Goal: Task Accomplishment & Management: Use online tool/utility

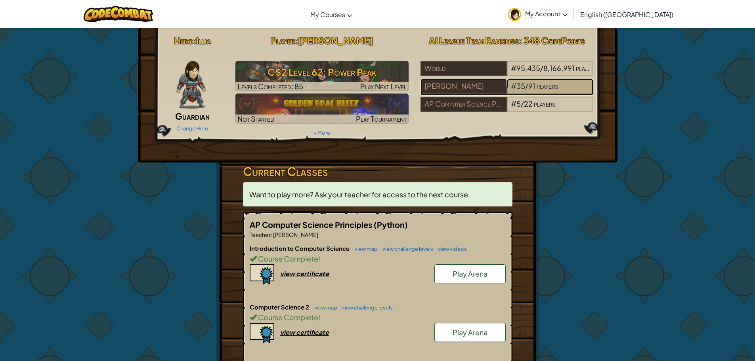
click at [518, 83] on span "35" at bounding box center [521, 85] width 9 height 9
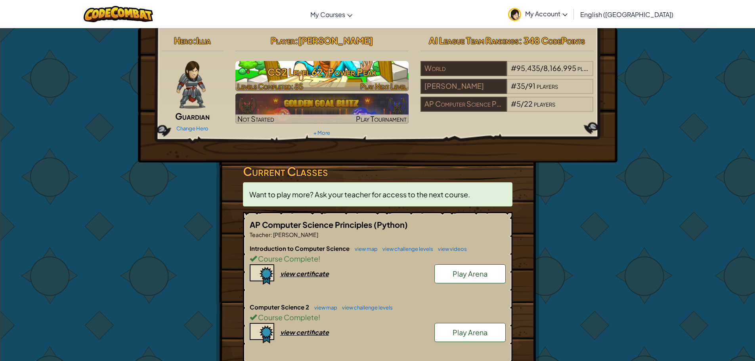
click at [321, 75] on h3 "CS2 Level 62: Power Peak" at bounding box center [322, 72] width 173 height 18
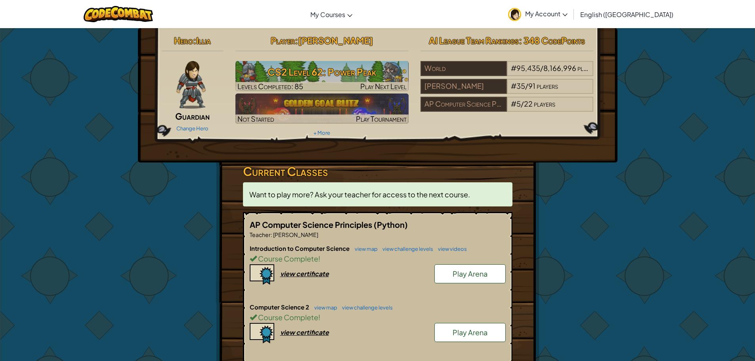
click at [288, 323] on div "Computer Science 2 view map view challenge levels Course Complete ! Play Arena …" at bounding box center [378, 332] width 256 height 59
click at [286, 318] on span "Course Complete" at bounding box center [287, 317] width 61 height 9
click at [325, 311] on h6 "Computer Science 2 view map view challenge levels" at bounding box center [378, 307] width 256 height 9
click at [326, 310] on link "view map" at bounding box center [323, 307] width 27 height 6
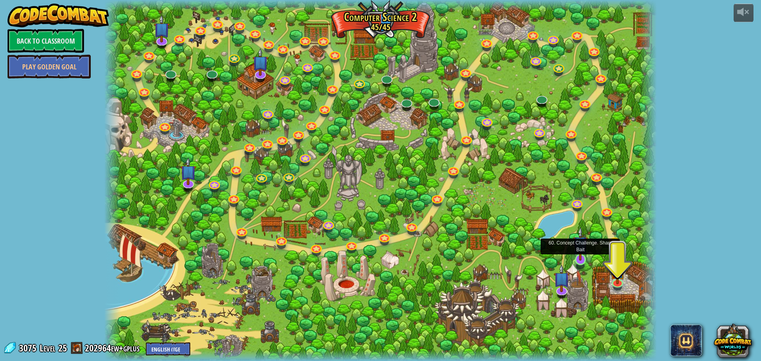
click at [576, 259] on img at bounding box center [580, 244] width 15 height 34
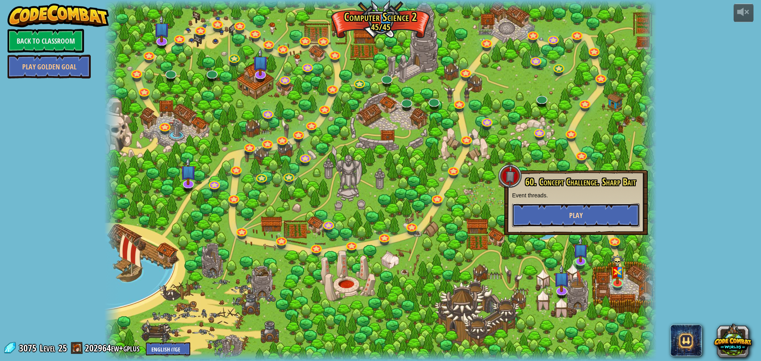
click at [577, 223] on button "Play" at bounding box center [576, 215] width 128 height 24
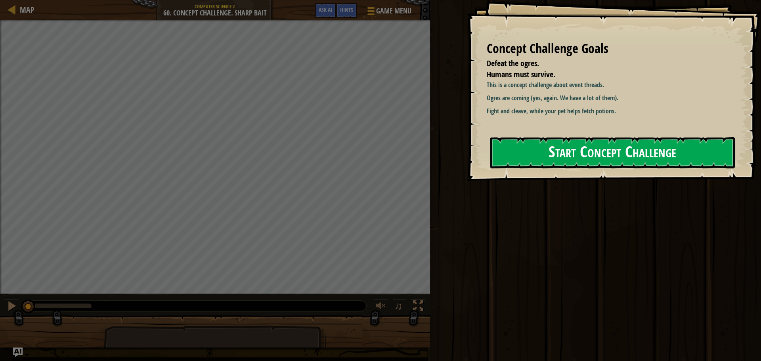
click at [562, 153] on button "Start Concept Challenge" at bounding box center [612, 152] width 245 height 31
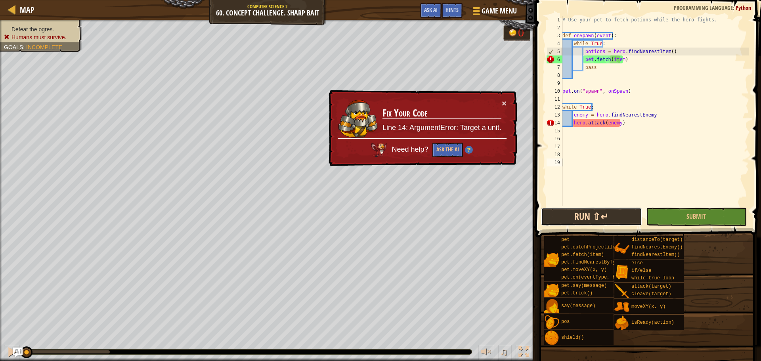
click at [590, 216] on button "Run ⇧↵" at bounding box center [591, 217] width 101 height 18
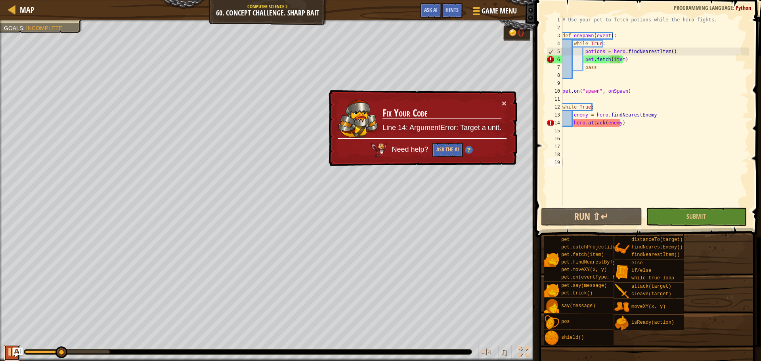
click at [11, 353] on div at bounding box center [12, 352] width 10 height 10
click at [651, 115] on div "# Use your pet to fetch potions while the hero fights. def onSpawn ( event ) : …" at bounding box center [655, 119] width 188 height 206
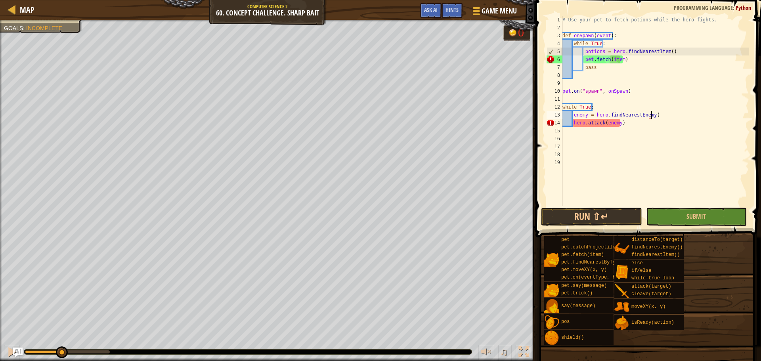
scroll to position [4, 7]
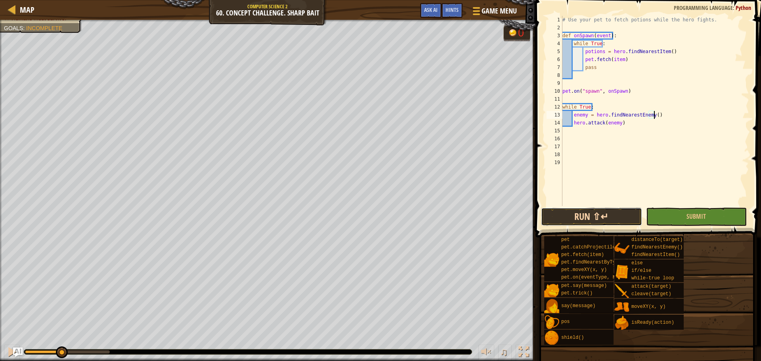
click at [550, 214] on button "Run ⇧↵" at bounding box center [591, 217] width 101 height 18
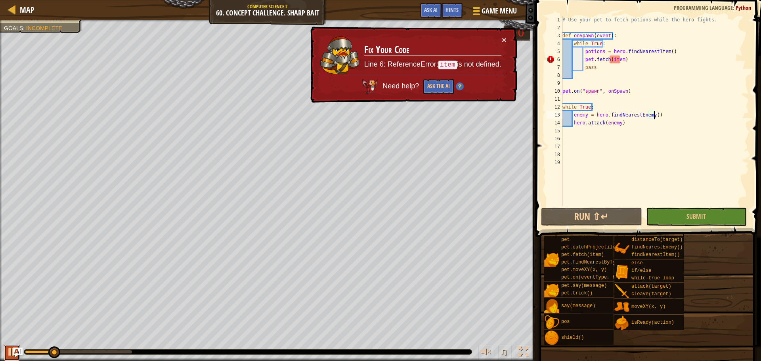
click at [7, 356] on div at bounding box center [12, 352] width 10 height 10
click at [571, 124] on div "# Use your pet to fetch potions while the hero fights. def onSpawn ( event ) : …" at bounding box center [655, 119] width 188 height 206
click at [617, 61] on div "# Use your pet to fetch potions while the hero fights. def onSpawn ( event ) : …" at bounding box center [655, 119] width 188 height 206
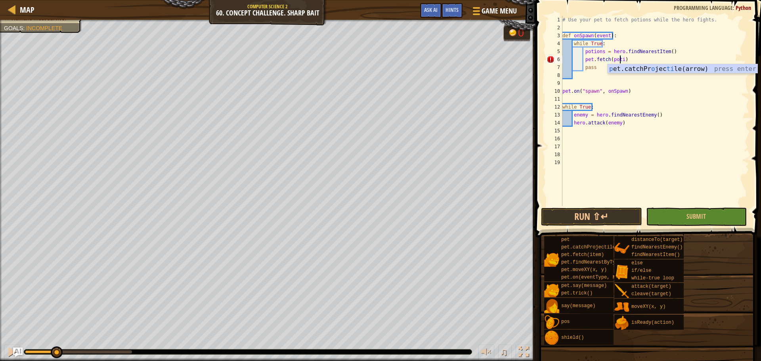
scroll to position [4, 5]
click at [573, 113] on div "# Use your pet to fetch potions while the hero fights. def onSpawn ( event ) : …" at bounding box center [655, 119] width 188 height 206
type textarea "hero.attack(enemy)"
click at [612, 122] on div "# Use your pet to fetch potions while the hero fights. def onSpawn ( event ) : …" at bounding box center [655, 119] width 188 height 206
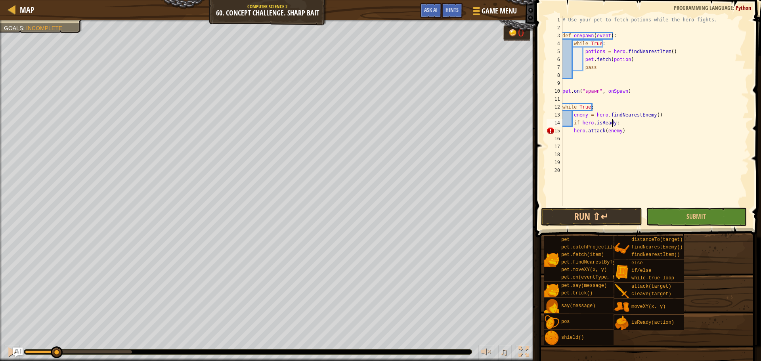
click at [626, 121] on div "# Use your pet to fetch potions while the hero fights. def onSpawn ( event ) : …" at bounding box center [655, 119] width 188 height 206
click at [574, 130] on div "# Use your pet to fetch potions while the hero fights. def onSpawn ( event ) : …" at bounding box center [655, 119] width 188 height 206
click at [617, 120] on div "# Use your pet to fetch potions while the hero fights. def onSpawn ( event ) : …" at bounding box center [655, 119] width 188 height 206
type textarea "if hero.isReady:"
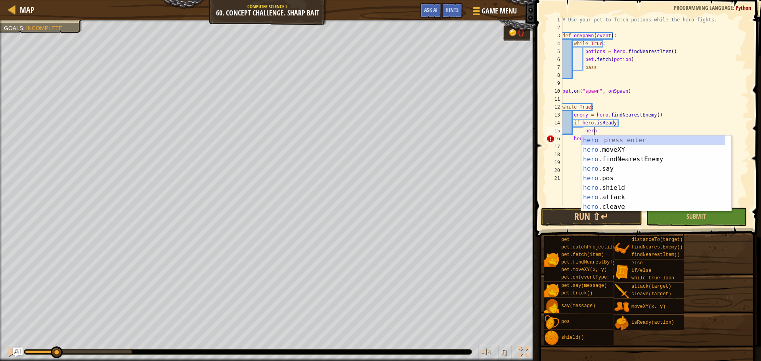
scroll to position [4, 2]
click at [614, 124] on div "# Use your pet to fetch potions while the hero fights. def onSpawn ( event ) : …" at bounding box center [655, 119] width 188 height 206
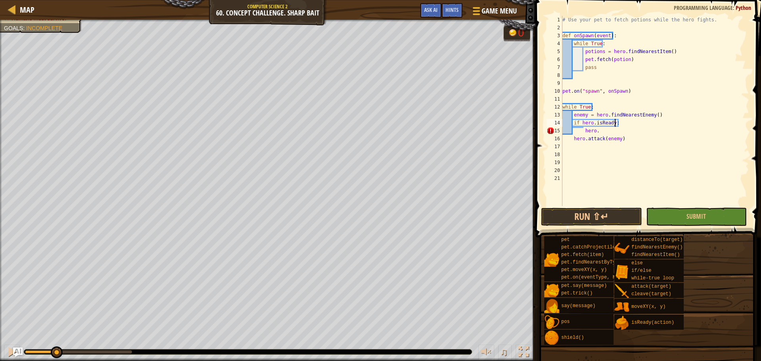
click at [614, 120] on div "# Use your pet to fetch potions while the hero fights. def onSpawn ( event ) : …" at bounding box center [655, 119] width 188 height 206
click at [611, 121] on div "# Use your pet to fetch potions while the hero fights. def onSpawn ( event ) : …" at bounding box center [655, 119] width 188 height 206
click at [632, 126] on div "# Use your pet to fetch potions while the hero fights. def onSpawn ( event ) : …" at bounding box center [655, 119] width 188 height 206
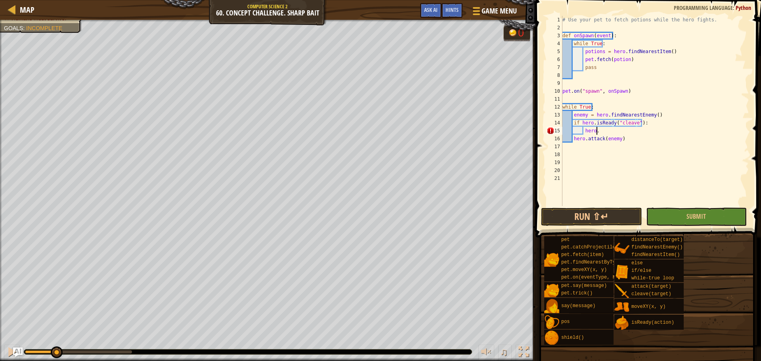
click at [603, 134] on div "# Use your pet to fetch potions while the hero fights. def onSpawn ( event ) : …" at bounding box center [655, 119] width 188 height 206
click at [636, 140] on div "# Use your pet to fetch potions while the hero fights. def onSpawn ( event ) : …" at bounding box center [655, 119] width 188 height 206
click at [636, 136] on div "# Use your pet to fetch potions while the hero fights. def onSpawn ( event ) : …" at bounding box center [655, 119] width 188 height 206
click at [634, 134] on div "# Use your pet to fetch potions while the hero fights. def onSpawn ( event ) : …" at bounding box center [655, 119] width 188 height 206
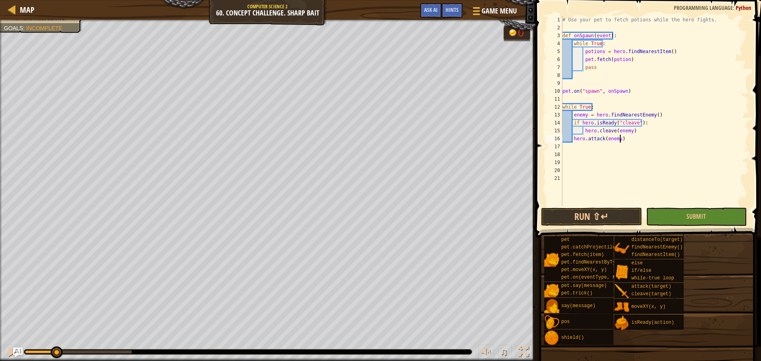
type textarea "hero.cleave(enemy)"
click at [589, 216] on button "Run ⇧↵" at bounding box center [591, 217] width 101 height 18
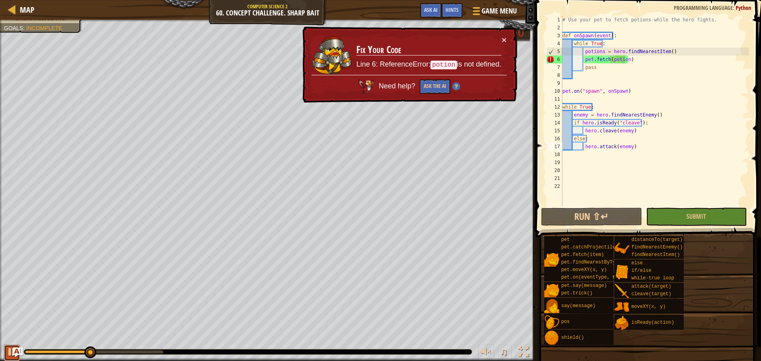
click at [9, 348] on div at bounding box center [12, 352] width 10 height 10
click at [503, 36] on button "×" at bounding box center [504, 40] width 5 height 8
drag, startPoint x: 626, startPoint y: 92, endPoint x: 561, endPoint y: 93, distance: 65.0
click at [561, 93] on div "hero.attack(enemy) 1 2 3 4 5 6 7 8 9 10 11 12 13 14 15 16 17 18 19 20 21 22 # U…" at bounding box center [647, 111] width 204 height 190
type textarea "pet.on("spawn", onSpawn)"
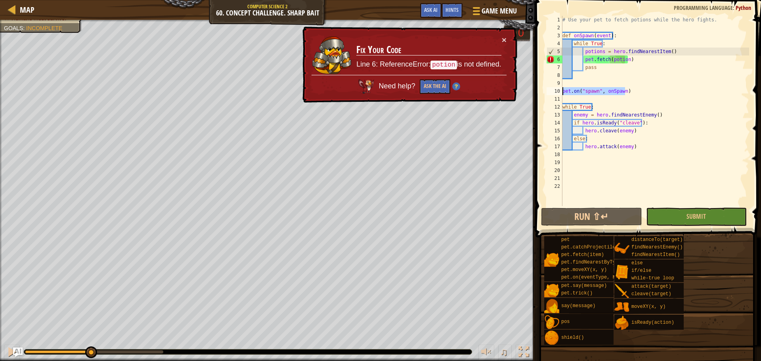
scroll to position [4, 0]
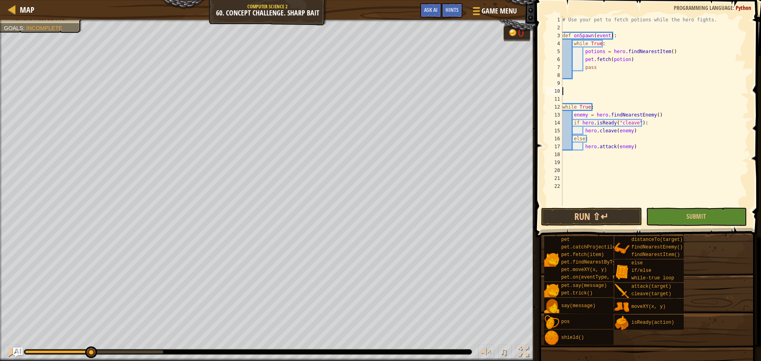
click at [574, 161] on div "# Use your pet to fetch potions while the hero fights. def onSpawn ( event ) : …" at bounding box center [655, 119] width 188 height 206
type textarea "w"
paste textarea "pet.on("spawn", onSpawn)"
click at [588, 214] on button "Run ⇧↵" at bounding box center [591, 217] width 101 height 18
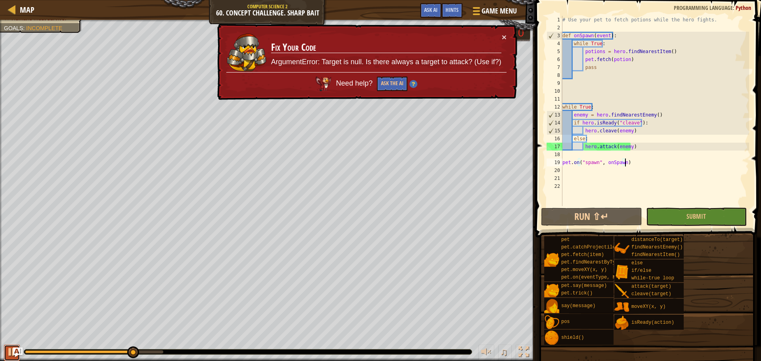
click at [11, 355] on div at bounding box center [12, 352] width 10 height 10
click at [501, 37] on td "Fix Your Code ArgumentError: Target is null. Is there always a target to attack…" at bounding box center [386, 52] width 231 height 39
click at [503, 36] on button "×" at bounding box center [504, 37] width 5 height 8
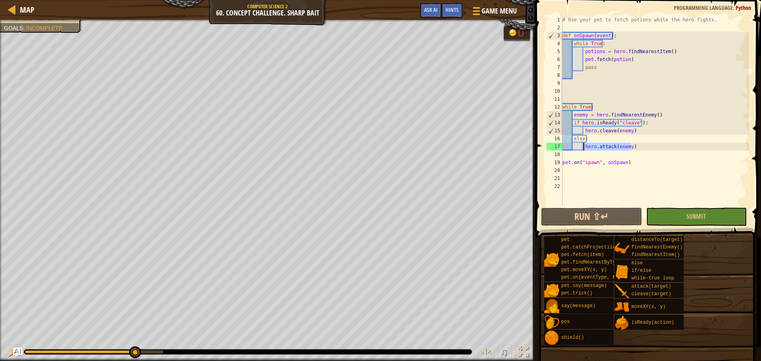
drag, startPoint x: 634, startPoint y: 144, endPoint x: 584, endPoint y: 146, distance: 49.6
click at [584, 146] on div "# Use your pet to fetch potions while the hero fights. def onSpawn ( event ) : …" at bounding box center [655, 119] width 188 height 206
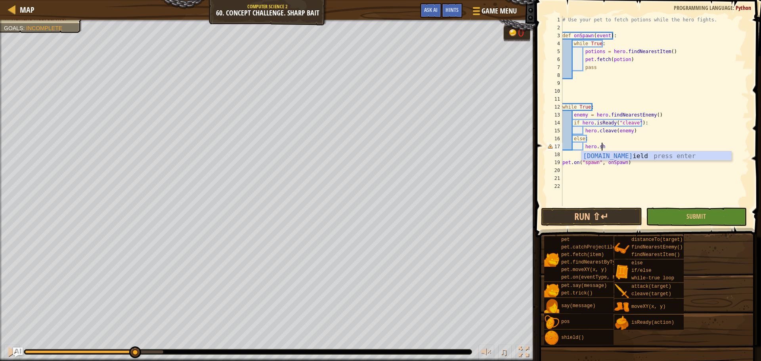
scroll to position [4, 3]
type textarea "hero.shield"
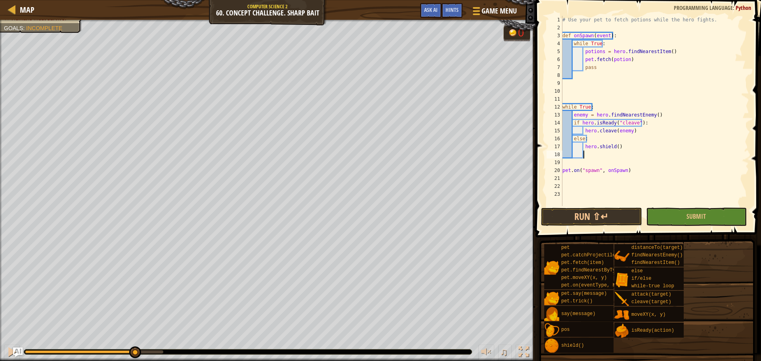
scroll to position [4, 1]
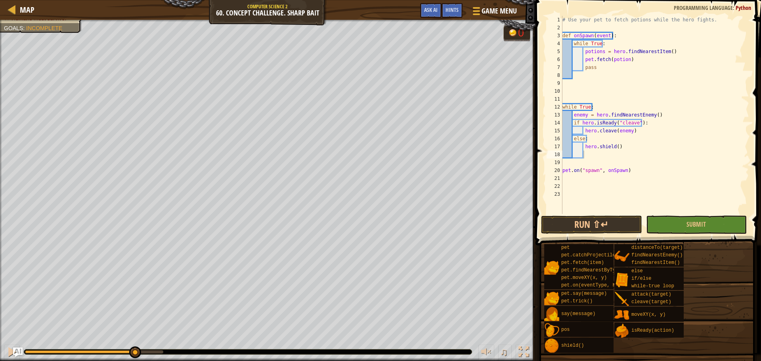
type textarea "pet.on("spawn", onSpawn)"
drag, startPoint x: 634, startPoint y: 172, endPoint x: 562, endPoint y: 172, distance: 72.6
click at [562, 172] on div "pet.on("spawn", onSpawn) 1 2 3 4 5 6 7 8 9 10 11 12 13 14 15 16 17 18 19 20 21 …" at bounding box center [647, 115] width 204 height 198
click at [578, 89] on div "# Use your pet to fetch potions while the hero fights. def onSpawn ( event ) : …" at bounding box center [655, 123] width 188 height 214
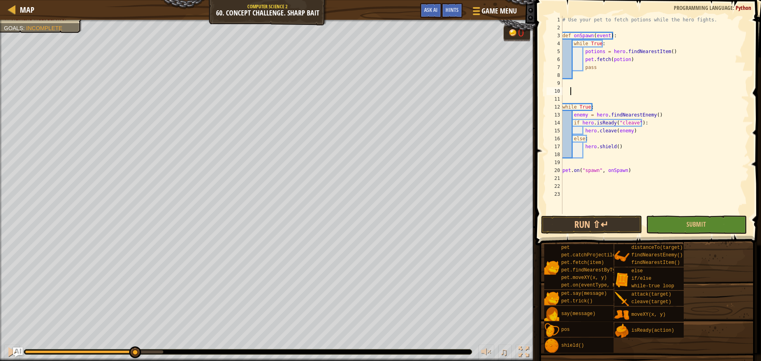
paste textarea "pet.on("spawn", onSpawn)"
click at [569, 93] on div "# Use your pet to fetch potions while the hero fights. def onSpawn ( event ) : …" at bounding box center [655, 123] width 188 height 214
click at [577, 215] on span at bounding box center [649, 111] width 232 height 269
click at [568, 221] on button "Run ⇧↵" at bounding box center [591, 225] width 101 height 18
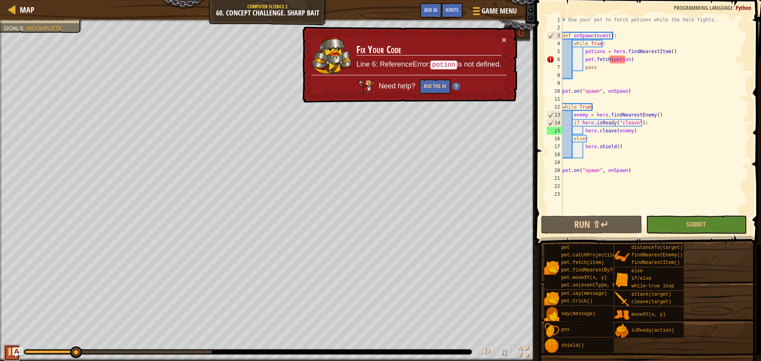
click at [10, 349] on div at bounding box center [12, 352] width 10 height 10
click at [504, 40] on button "×" at bounding box center [504, 40] width 5 height 8
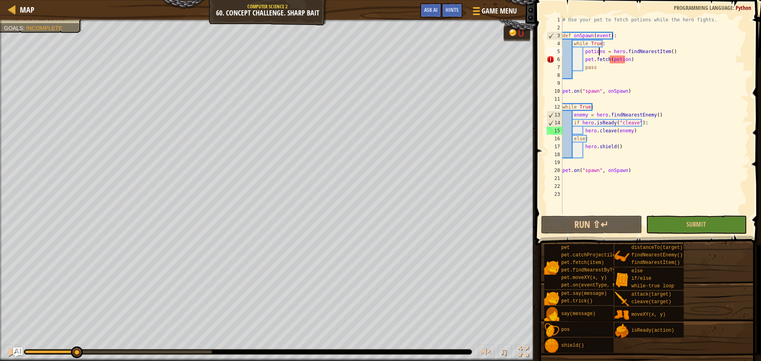
click at [600, 52] on div "# Use your pet to fetch potions while the hero fights. def onSpawn ( event ) : …" at bounding box center [655, 123] width 188 height 214
click at [602, 50] on div "# Use your pet to fetch potions while the hero fights. def onSpawn ( event ) : …" at bounding box center [655, 123] width 188 height 214
type textarea "potion = hero.findNearestItem()"
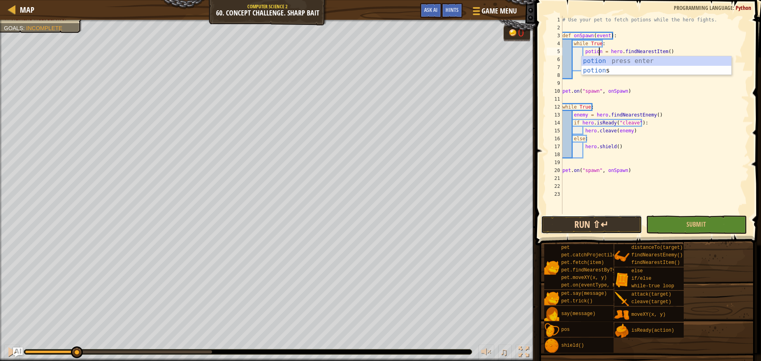
click at [576, 221] on button "Run ⇧↵" at bounding box center [591, 225] width 101 height 18
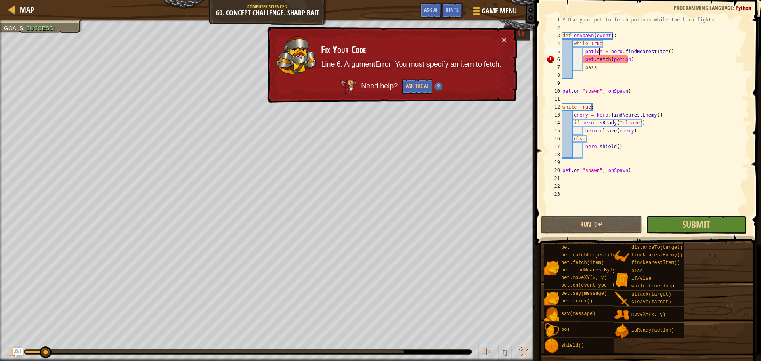
click at [670, 219] on button "Submit" at bounding box center [696, 225] width 101 height 18
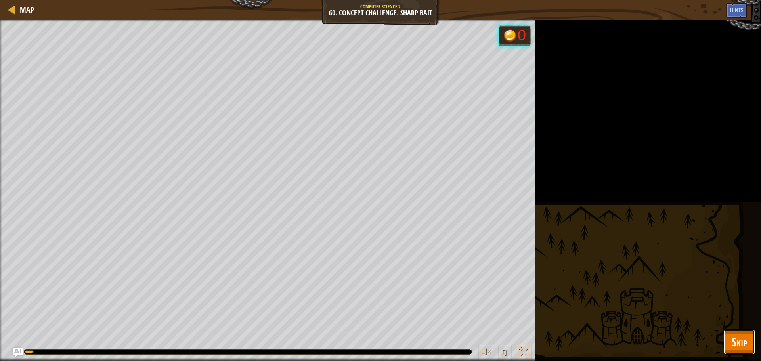
click at [734, 337] on span "Skip" at bounding box center [739, 342] width 15 height 16
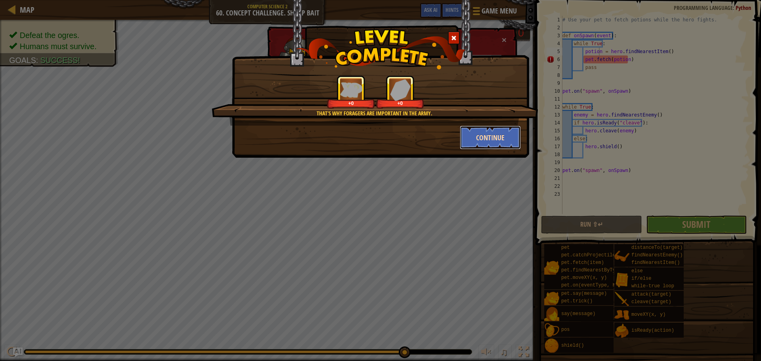
click at [492, 140] on button "Continue" at bounding box center [490, 138] width 61 height 24
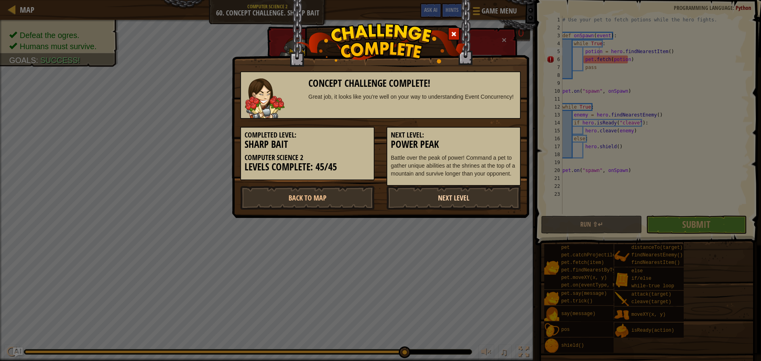
click at [419, 191] on link "Next Level" at bounding box center [454, 198] width 134 height 24
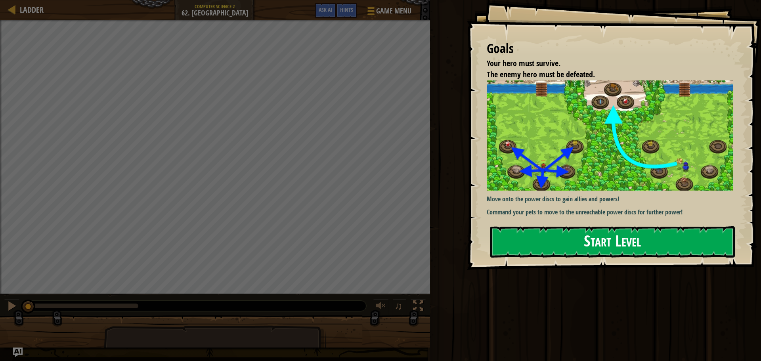
click at [523, 236] on button "Start Level" at bounding box center [612, 241] width 245 height 31
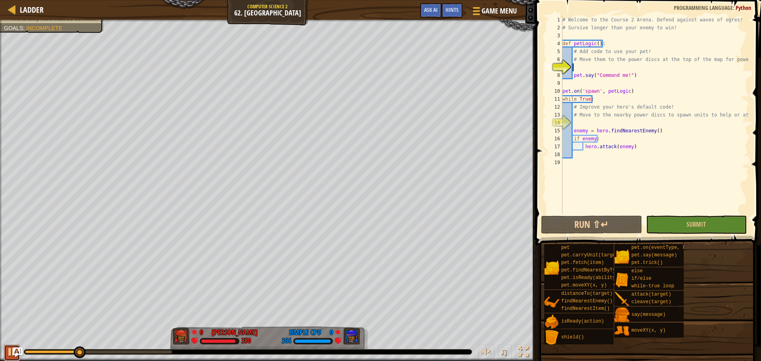
click at [9, 358] on button at bounding box center [12, 353] width 16 height 16
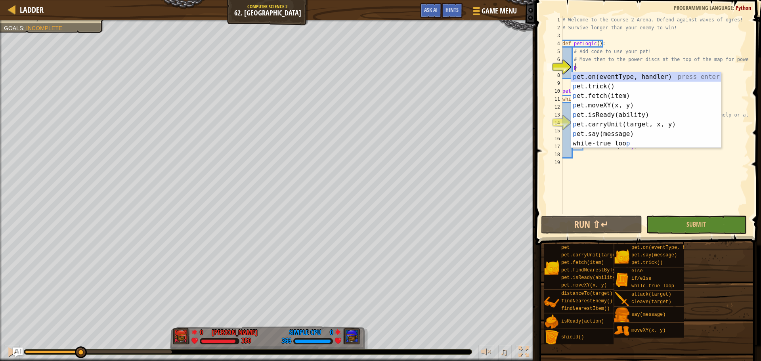
scroll to position [4, 1]
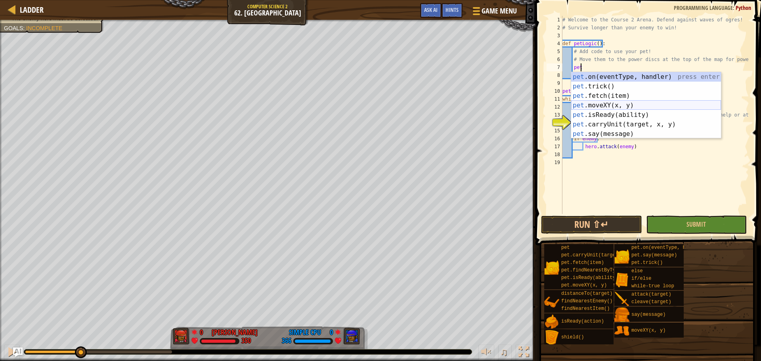
click at [632, 109] on div "pet .on(eventType, handler) press enter pet .trick() press enter pet .fetch(ite…" at bounding box center [646, 115] width 150 height 86
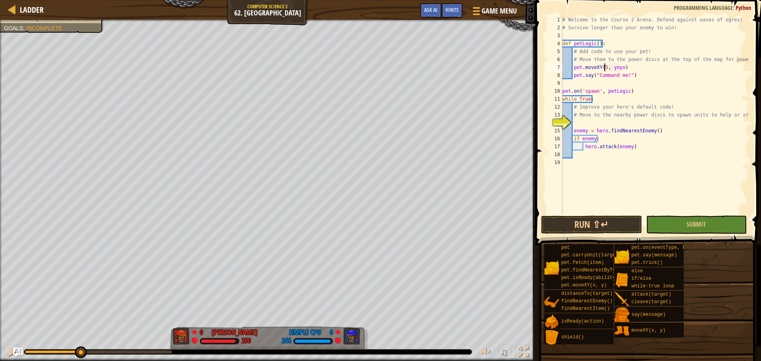
scroll to position [4, 4]
click at [613, 70] on div "# Welcome to the Course 2 Arena. Defend against waves of ogres! # Survive longe…" at bounding box center [655, 123] width 188 height 214
type textarea "pet.moveXY(54, 75)"
click at [588, 125] on div "# Welcome to the Course 2 Arena. Defend against waves of ogres! # Survive longe…" at bounding box center [655, 123] width 188 height 214
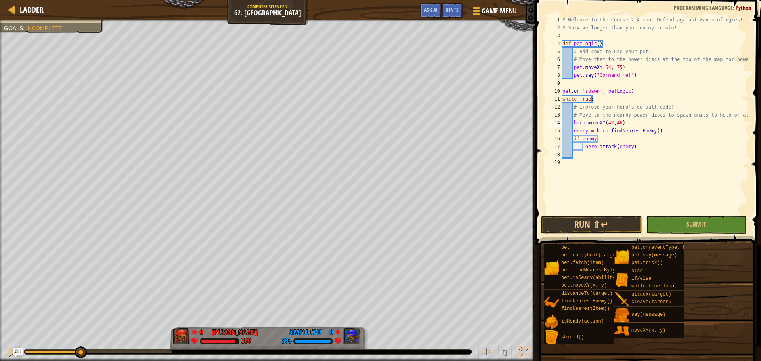
click at [611, 126] on div "# Welcome to the Course 2 Arena. Defend against waves of ogres! # Survive longe…" at bounding box center [655, 123] width 188 height 214
click at [593, 221] on button "Run ⇧↵" at bounding box center [591, 225] width 101 height 18
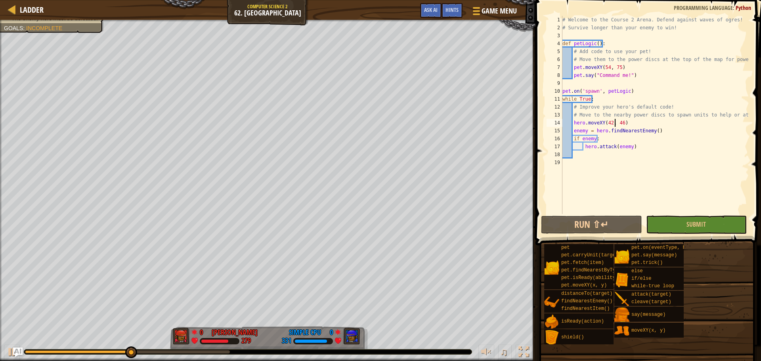
click at [121, 351] on div at bounding box center [77, 351] width 105 height 3
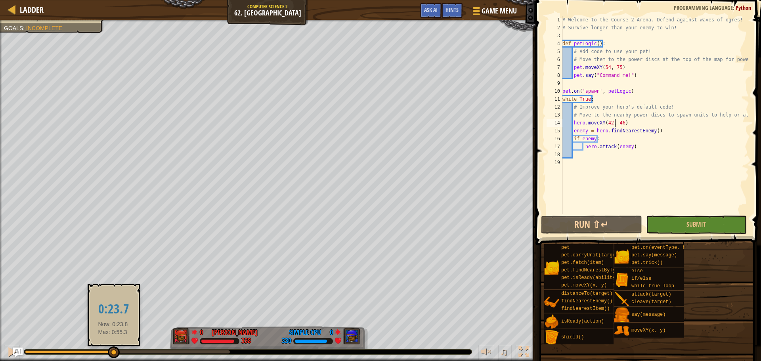
click at [113, 351] on div at bounding box center [69, 351] width 88 height 3
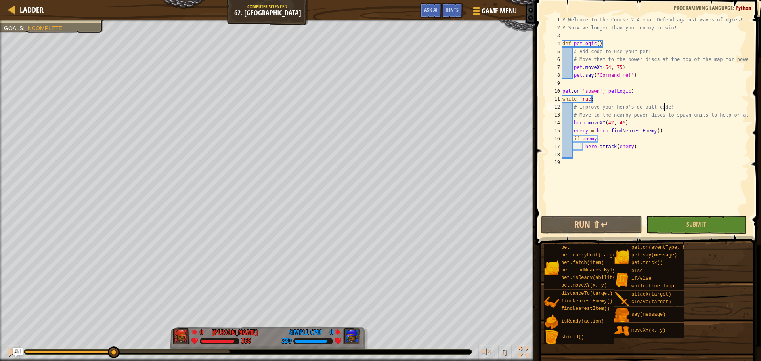
click at [666, 108] on div "# Welcome to the Course 2 Arena. Defend against waves of ogres! # Survive longe…" at bounding box center [655, 123] width 188 height 214
click at [630, 123] on div "# Welcome to the Course 2 Arena. Defend against waves of ogres! # Survive longe…" at bounding box center [655, 123] width 188 height 214
type textarea "hero.moveXY(42, 46)"
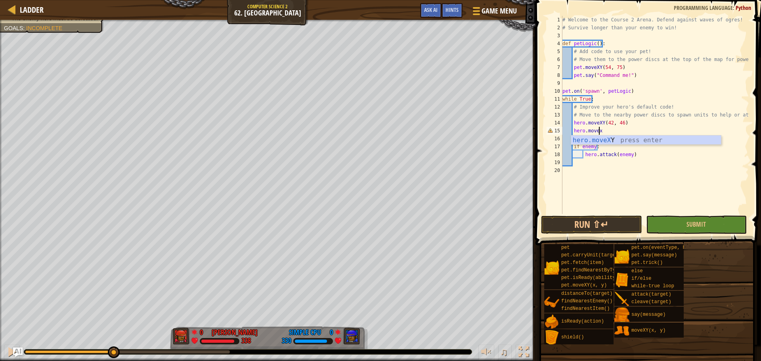
scroll to position [4, 3]
click at [615, 140] on div "hero.moveXY press enter" at bounding box center [646, 150] width 150 height 29
click at [614, 128] on div "# Welcome to the Course 2 Arena. Defend against waves of ogres! # Survive longe…" at bounding box center [655, 123] width 188 height 214
click at [614, 132] on div "# Welcome to the Course 2 Arena. Defend against waves of ogres! # Survive longe…" at bounding box center [655, 123] width 188 height 214
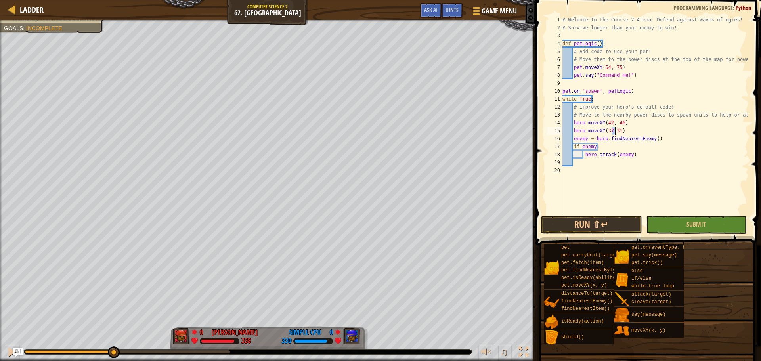
click at [613, 131] on div "# Welcome to the Course 2 Arena. Defend against waves of ogres! # Survive longe…" at bounding box center [655, 115] width 188 height 198
type textarea "hero.moveXY(37, 31)"
click at [628, 130] on div "# Welcome to the Course 2 Arena. Defend against waves of ogres! # Survive longe…" at bounding box center [655, 123] width 188 height 214
click at [670, 103] on div "# Welcome to the Course 2 Arena. Defend against waves of ogres! # Survive longe…" at bounding box center [655, 123] width 188 height 214
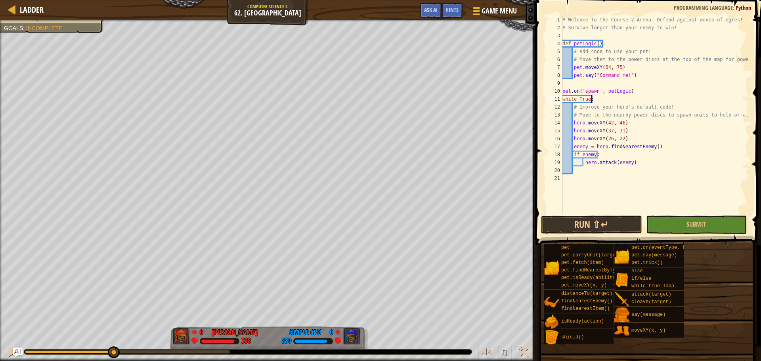
click at [670, 107] on div "# Welcome to the Course 2 Arena. Defend against waves of ogres! # Survive longe…" at bounding box center [655, 123] width 188 height 214
type textarea "# Improve your hero's default code!"
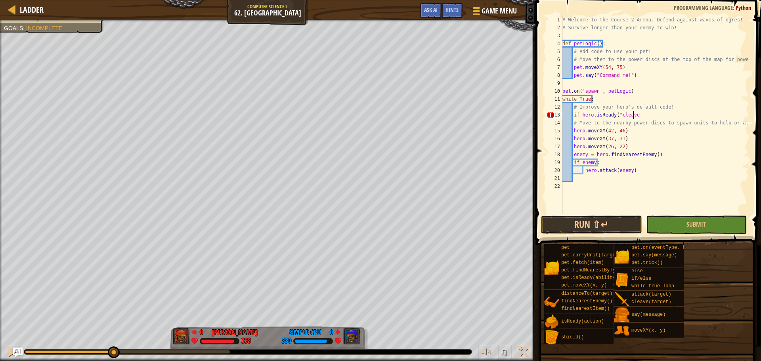
scroll to position [4, 6]
type textarea "if hero.isReady("cleave")"
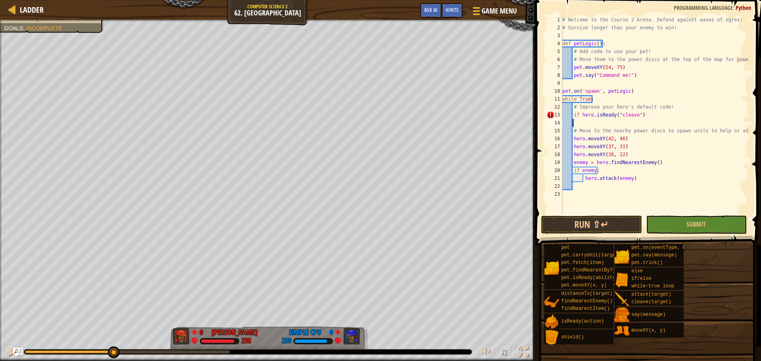
scroll to position [4, 0]
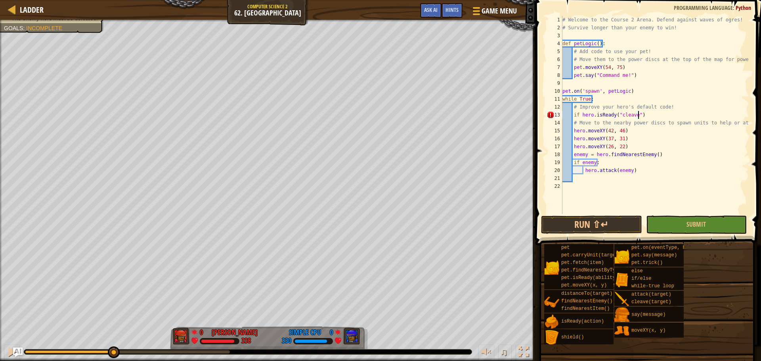
type textarea "if hero.isReady("cleave"):"
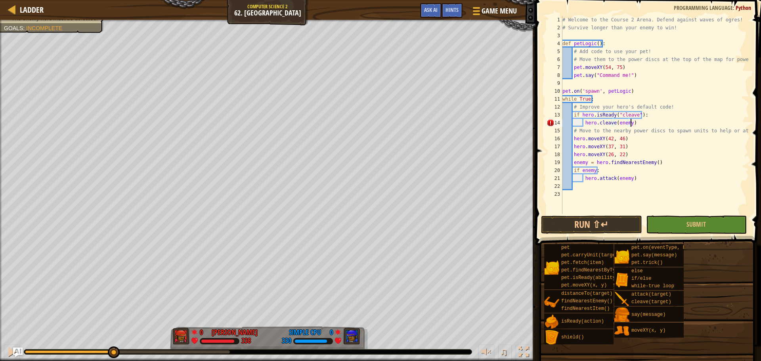
scroll to position [4, 5]
drag, startPoint x: 660, startPoint y: 163, endPoint x: 573, endPoint y: 163, distance: 87.6
click at [573, 163] on div "# Welcome to the Course 2 Arena. Defend against waves of ogres! # Survive longe…" at bounding box center [655, 123] width 188 height 214
type textarea "enemy = hero.findNearestEnemy()"
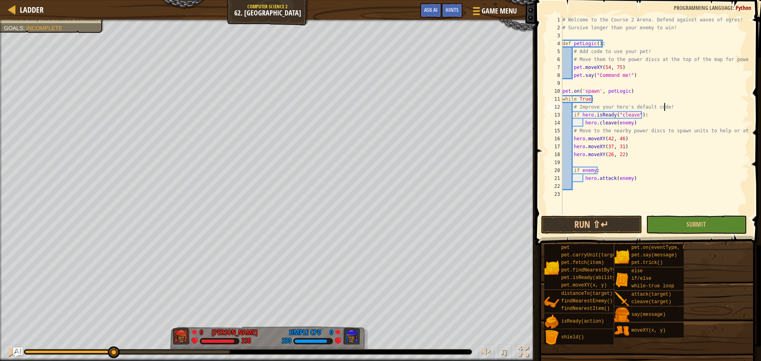
click at [666, 107] on div "# Welcome to the Course 2 Arena. Defend against waves of ogres! # Survive longe…" at bounding box center [655, 123] width 188 height 214
type textarea "# Improve your hero's default code!"
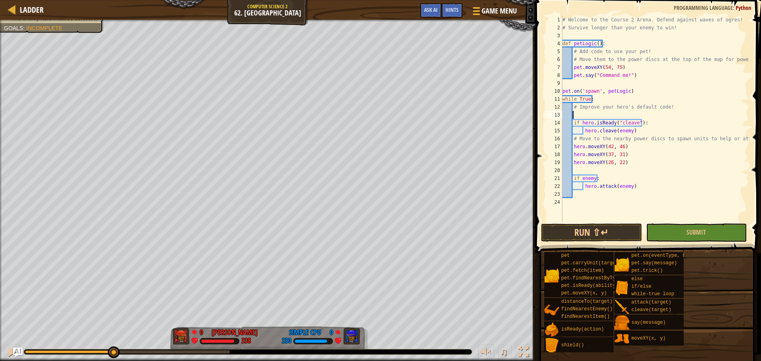
paste textarea "enemy = hero.findNearestEnemy()"
click at [574, 229] on button "Run ⇧↵" at bounding box center [591, 233] width 101 height 18
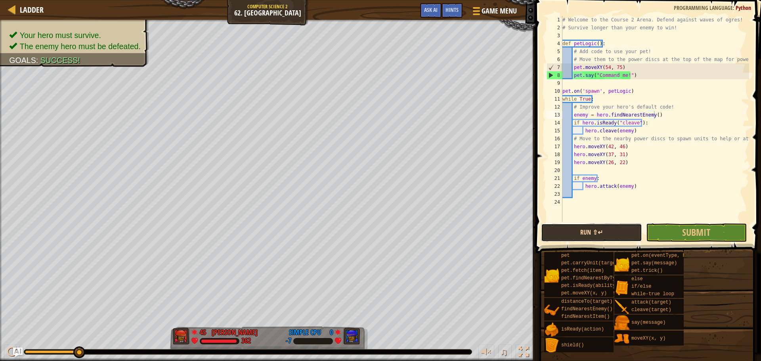
click at [556, 234] on button "Run ⇧↵" at bounding box center [591, 233] width 101 height 18
click at [578, 176] on div "# Welcome to the Course 2 Arena. Defend against waves of ogres! # Survive longe…" at bounding box center [655, 127] width 188 height 222
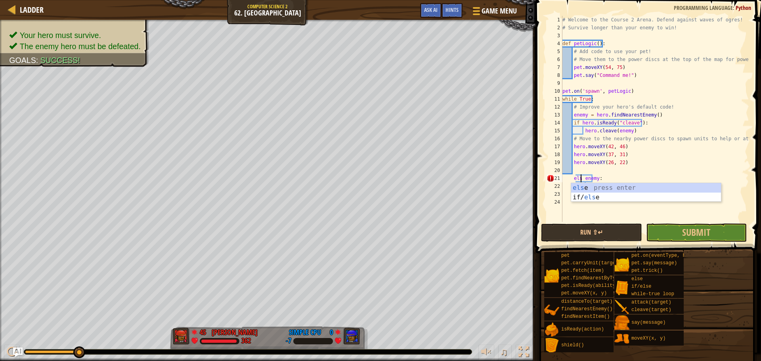
scroll to position [4, 2]
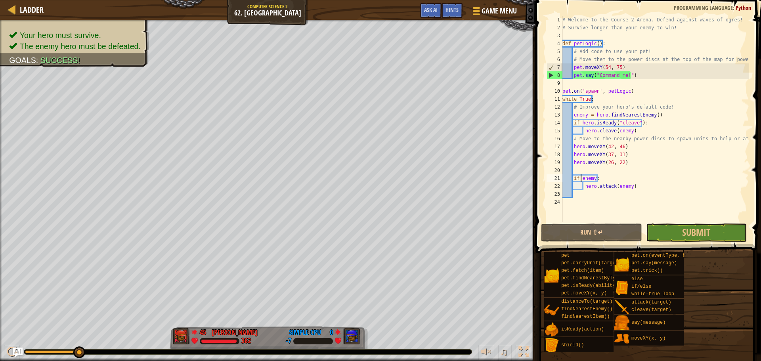
click at [580, 176] on div "# Welcome to the Course 2 Arena. Defend against waves of ogres! # Survive longe…" at bounding box center [655, 127] width 188 height 222
click at [580, 177] on div "# Welcome to the Course 2 Arena. Defend against waves of ogres! # Survive longe…" at bounding box center [655, 127] width 188 height 222
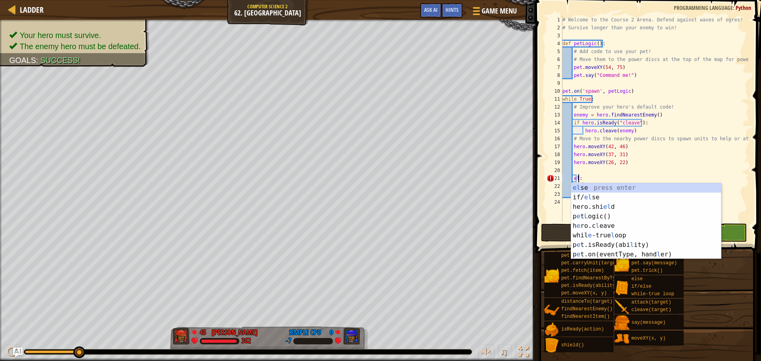
scroll to position [4, 1]
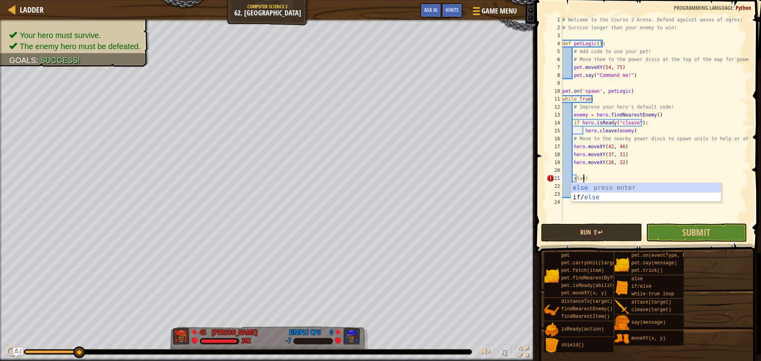
click at [694, 162] on div "# Welcome to the Course 2 Arena. Defend against waves of ogres! # Survive longe…" at bounding box center [655, 127] width 188 height 222
click at [682, 182] on div "# Welcome to the Course 2 Arena. Defend against waves of ogres! # Survive longe…" at bounding box center [655, 127] width 188 height 222
click at [583, 184] on div "# Welcome to the Course 2 Arena. Defend against waves of ogres! # Survive longe…" at bounding box center [655, 127] width 188 height 222
click at [573, 179] on div "# Welcome to the Course 2 Arena. Defend against waves of ogres! # Survive longe…" at bounding box center [655, 127] width 188 height 222
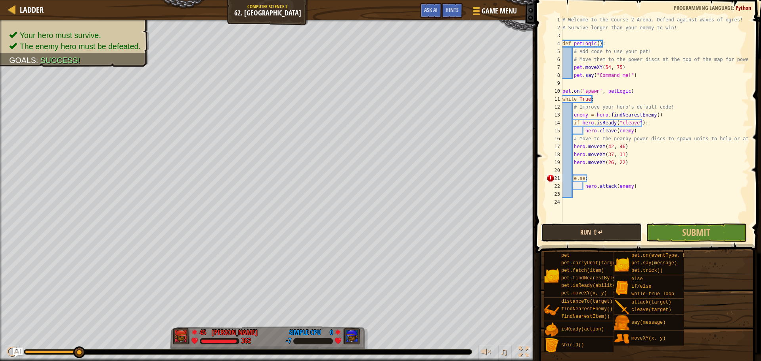
click at [600, 232] on button "Run ⇧↵" at bounding box center [591, 233] width 101 height 18
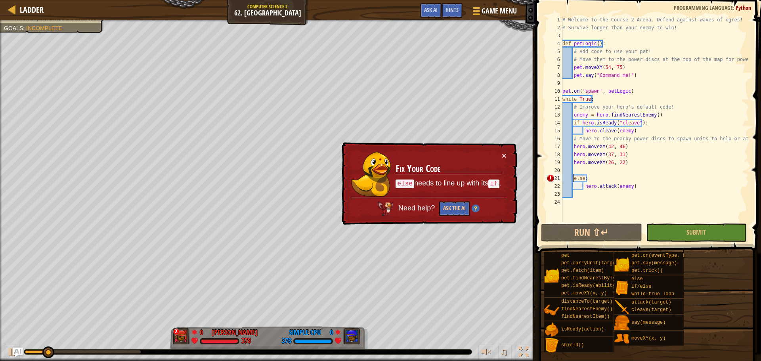
click at [590, 176] on div "# Welcome to the Course 2 Arena. Defend against waves of ogres! # Survive longe…" at bounding box center [655, 127] width 188 height 222
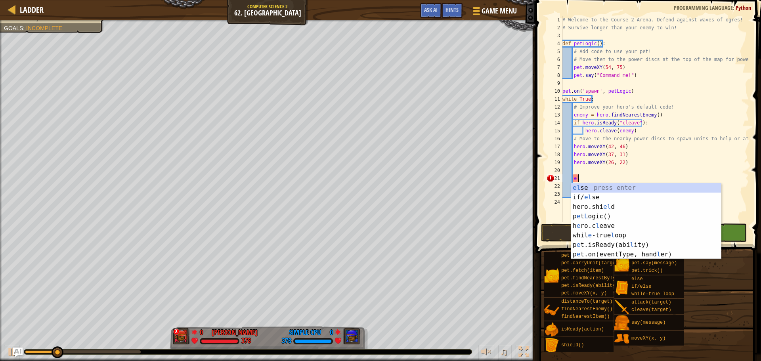
type textarea "e"
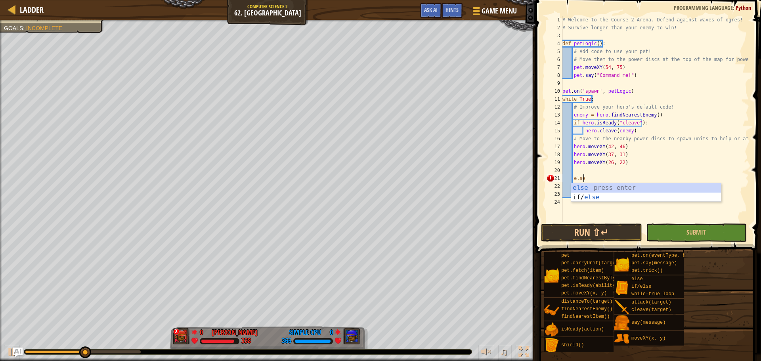
type textarea "else:"
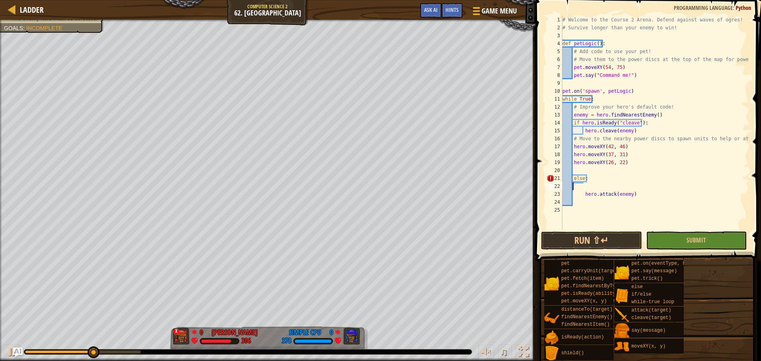
scroll to position [4, 0]
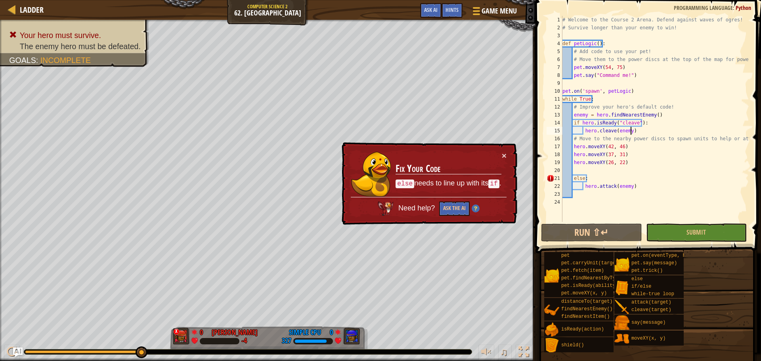
click at [636, 131] on div "# Welcome to the Course 2 Arena. Defend against waves of ogres! # Survive longe…" at bounding box center [655, 127] width 188 height 222
type textarea "hero.cleave(enemy)"
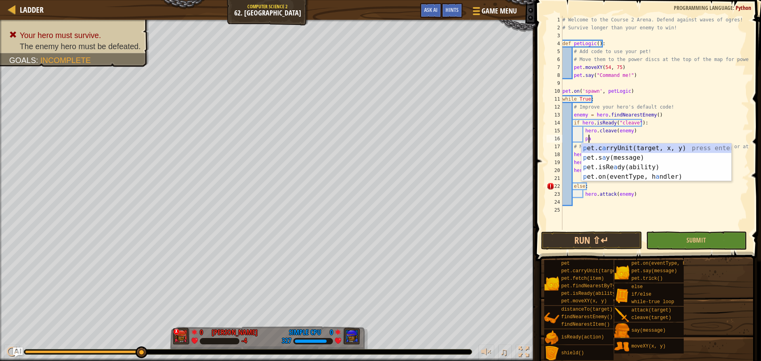
scroll to position [4, 2]
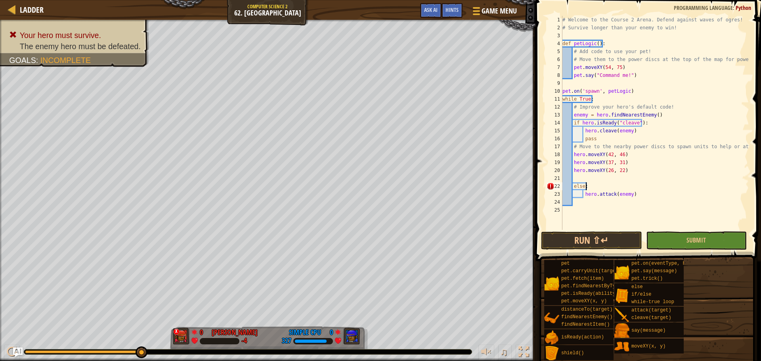
click at [661, 187] on div "# Welcome to the Course 2 Arena. Defend against waves of ogres! # Survive longe…" at bounding box center [655, 131] width 188 height 230
click at [573, 187] on div "# Welcome to the Course 2 Arena. Defend against waves of ogres! # Survive longe…" at bounding box center [655, 131] width 188 height 230
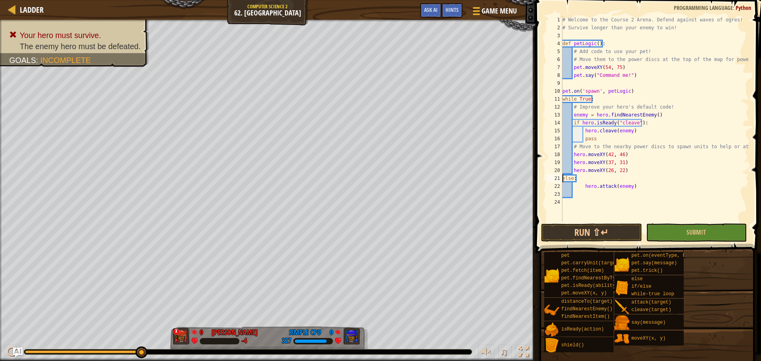
click at [584, 188] on div "# Welcome to the Course 2 Arena. Defend against waves of ogres! # Survive longe…" at bounding box center [655, 127] width 188 height 222
click at [590, 228] on button "Run ⇧↵" at bounding box center [591, 233] width 101 height 18
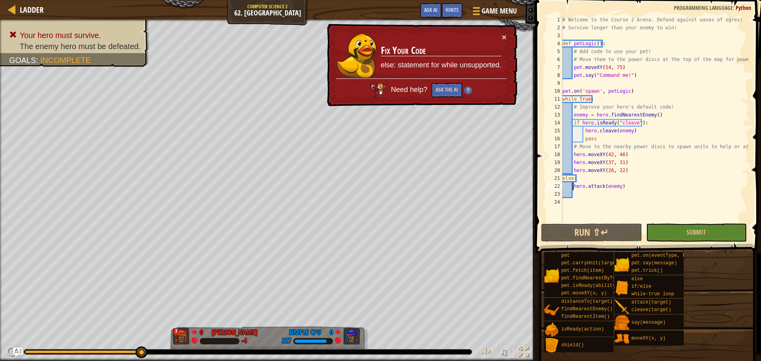
click at [563, 176] on div "hero.attack(enemy) 1 2 3 4 5 6 7 8 9 10 11 12 13 14 15 16 17 18 19 20 21 22 23 …" at bounding box center [647, 119] width 204 height 206
type textarea "else: hero.attack(enemy)"
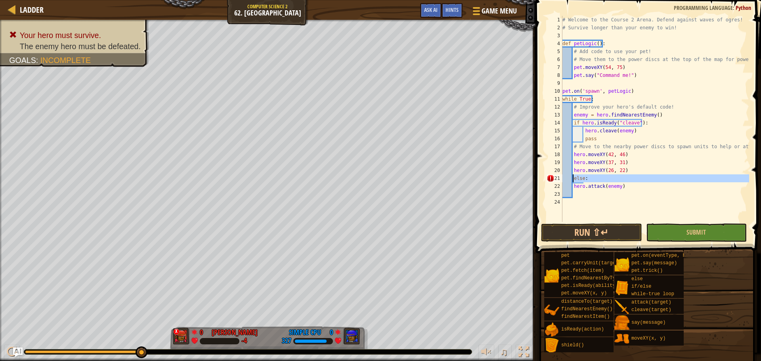
click at [591, 201] on div "# Welcome to the Course 2 Arena. Defend against waves of ogres! # Survive longe…" at bounding box center [655, 127] width 188 height 222
click at [573, 185] on div "# Welcome to the Course 2 Arena. Defend against waves of ogres! # Survive longe…" at bounding box center [655, 127] width 188 height 222
click at [567, 236] on button "Run ⇧↵" at bounding box center [591, 233] width 101 height 18
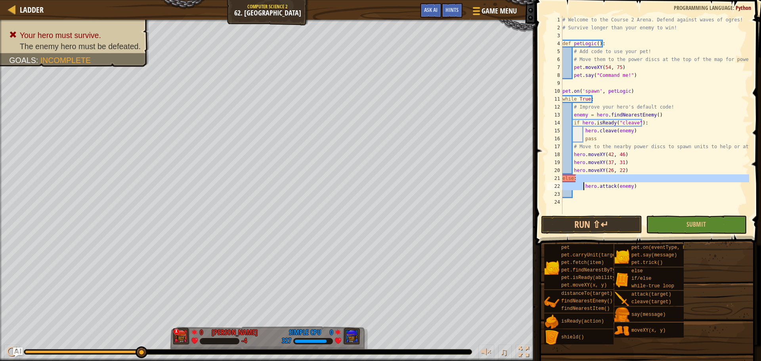
type textarea "else:"
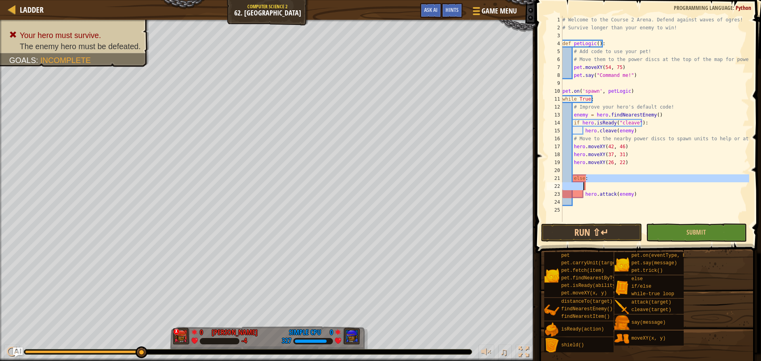
type textarea "else:"
type textarea "if enemy:"
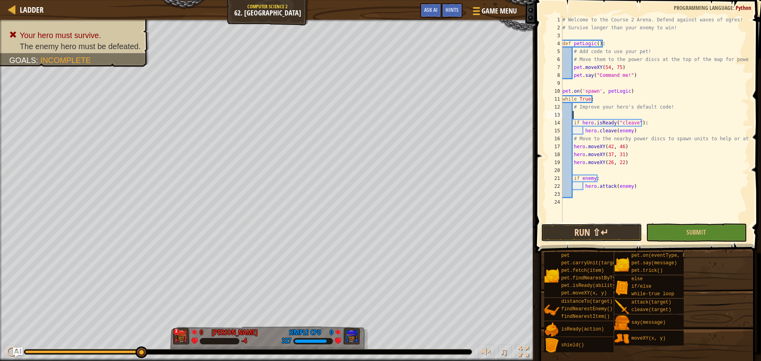
click at [592, 232] on button "Run ⇧↵" at bounding box center [591, 233] width 101 height 18
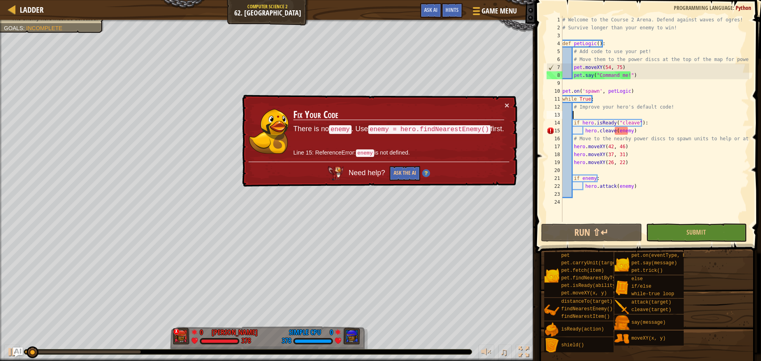
click at [576, 114] on div "# Welcome to the Course 2 Arena. Defend against waves of ogres! # Survive longe…" at bounding box center [655, 127] width 188 height 222
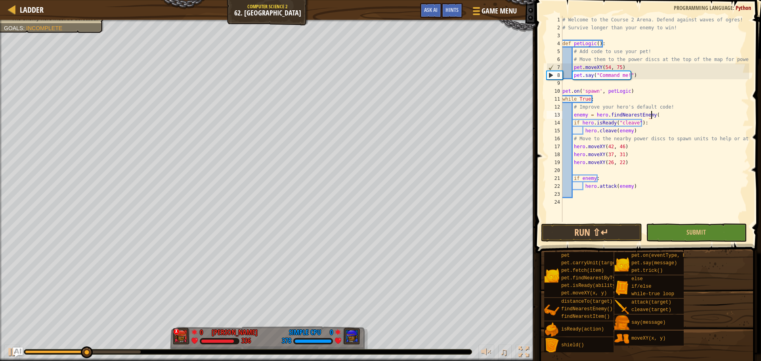
scroll to position [4, 7]
click at [563, 232] on button "Run ⇧↵" at bounding box center [591, 233] width 101 height 18
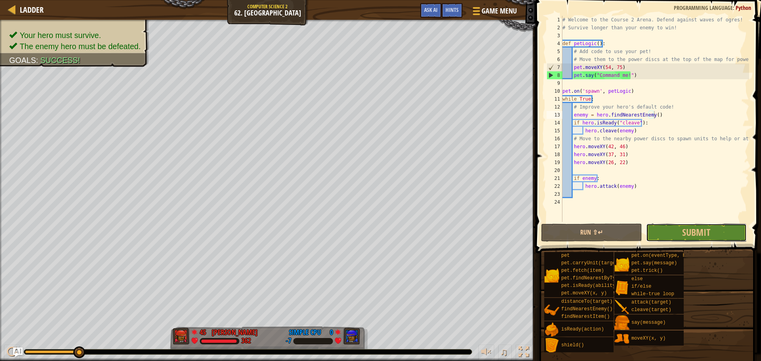
drag, startPoint x: 683, startPoint y: 239, endPoint x: 678, endPoint y: 188, distance: 51.7
click at [680, 188] on div "enemy = hero.findNearestEnemy() 1 2 3 4 5 6 7 8 9 10 11 12 13 14 15 16 17 18 19…" at bounding box center [647, 142] width 228 height 277
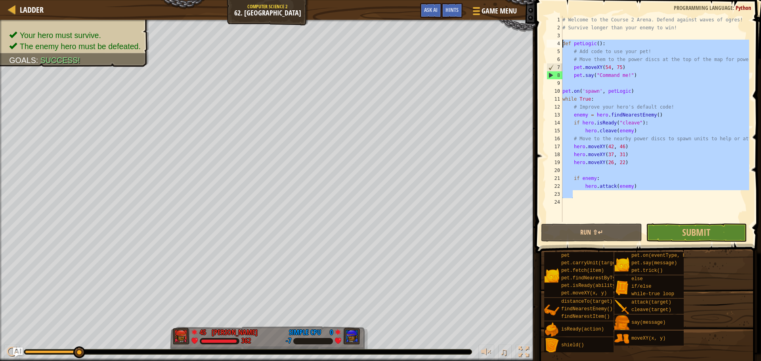
drag, startPoint x: 640, startPoint y: 195, endPoint x: 553, endPoint y: 43, distance: 175.3
click at [553, 43] on div "enemy = hero.findNearestEnemy() 1 2 3 4 5 6 7 8 9 10 11 12 13 14 15 16 17 18 19…" at bounding box center [647, 119] width 204 height 206
type textarea "def petLogic(): # Add code to use your pet!"
